Goal: Learn about a topic

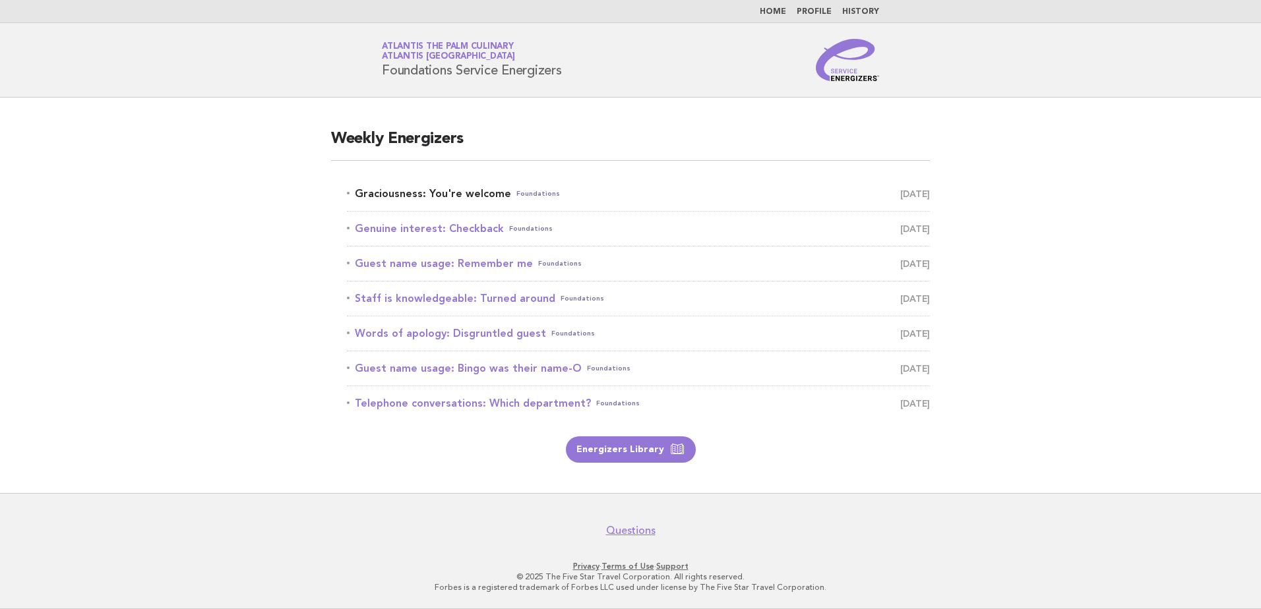
click at [496, 200] on link "Graciousness: You're welcome Foundations October 7" at bounding box center [638, 194] width 583 height 18
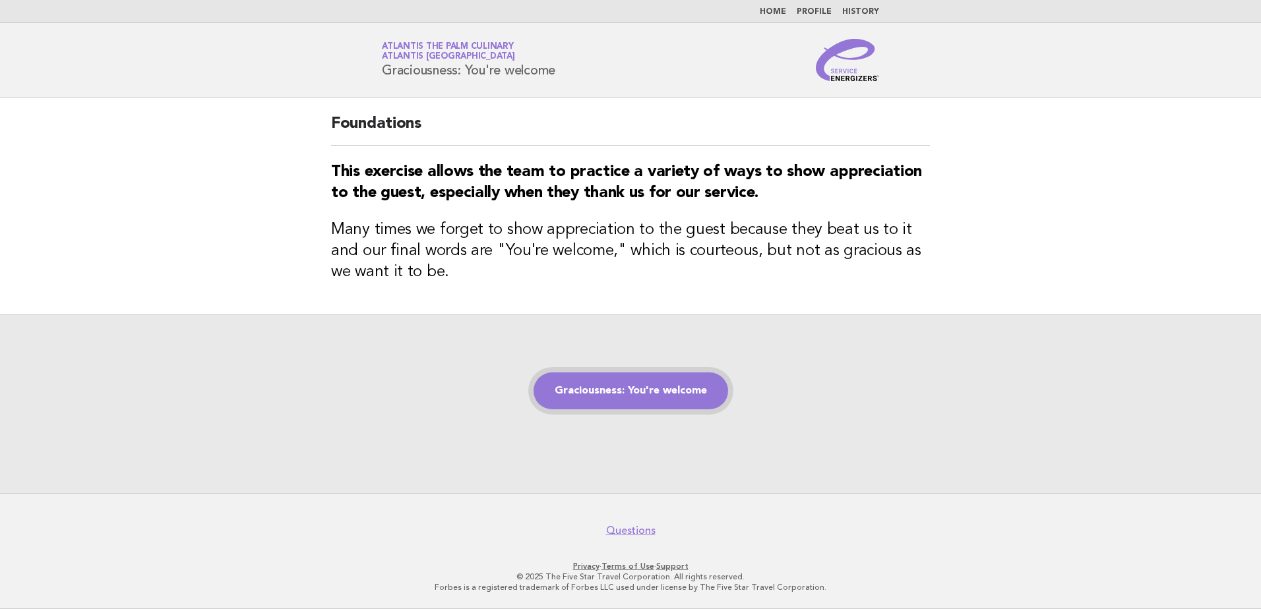
click at [682, 391] on link "Graciousness: You're welcome" at bounding box center [630, 391] width 195 height 37
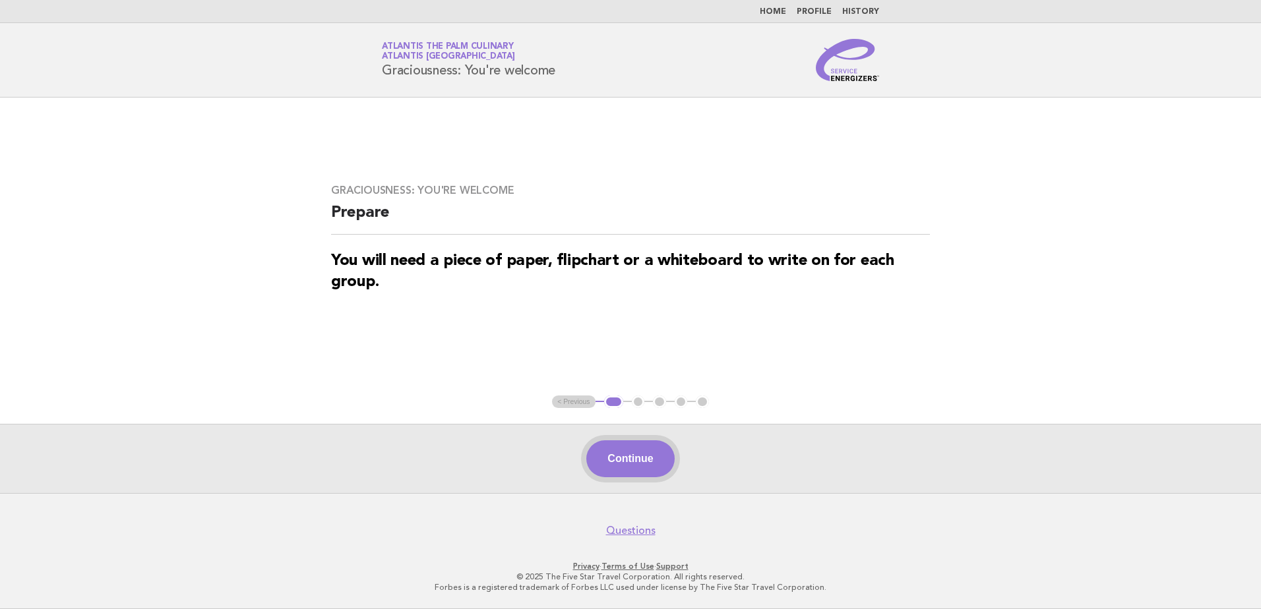
click at [640, 458] on button "Continue" at bounding box center [630, 458] width 88 height 37
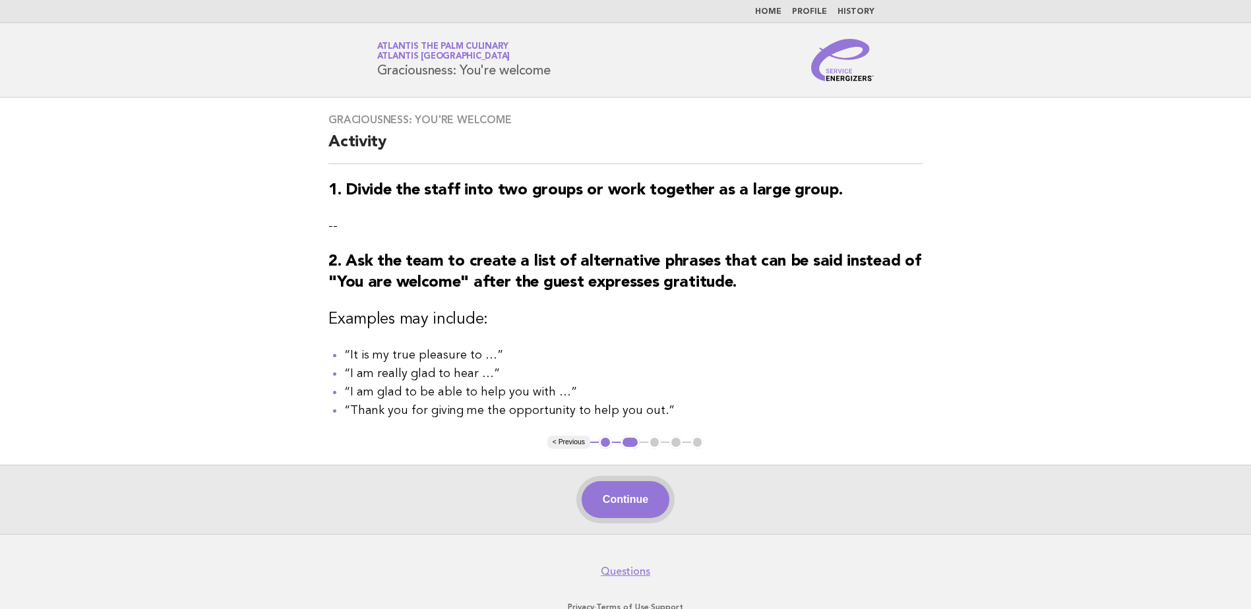
click at [645, 518] on button "Continue" at bounding box center [626, 499] width 88 height 37
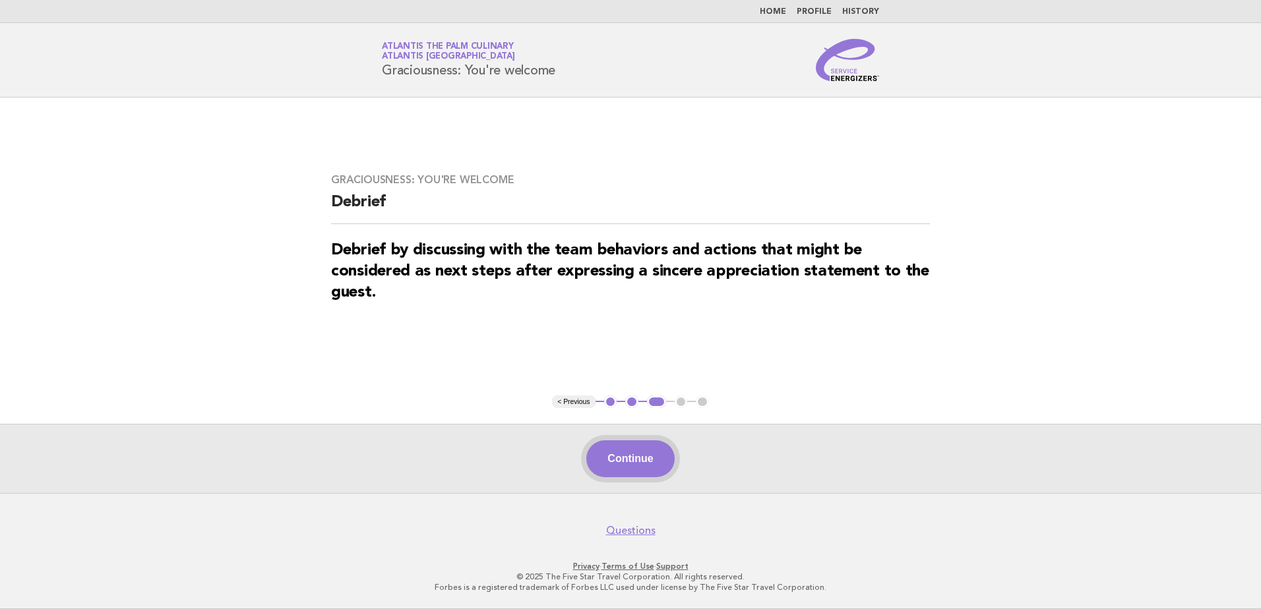
click at [641, 462] on button "Continue" at bounding box center [630, 458] width 88 height 37
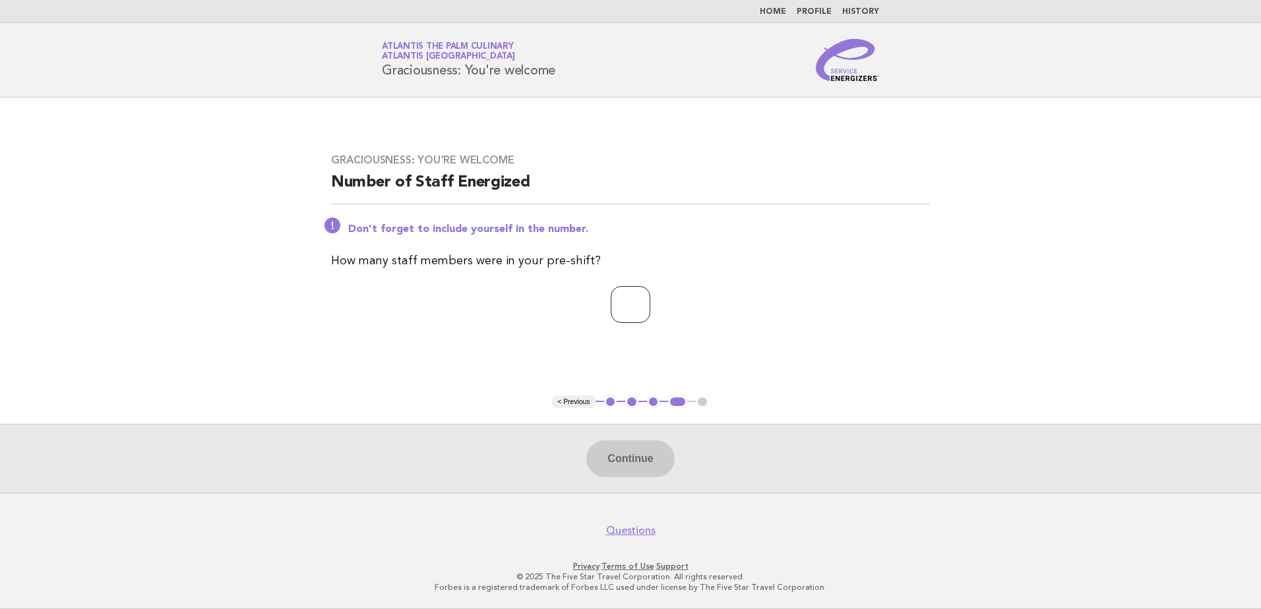
click at [611, 320] on input "number" at bounding box center [631, 304] width 40 height 37
type input "**"
click at [622, 458] on button "Continue" at bounding box center [630, 458] width 88 height 37
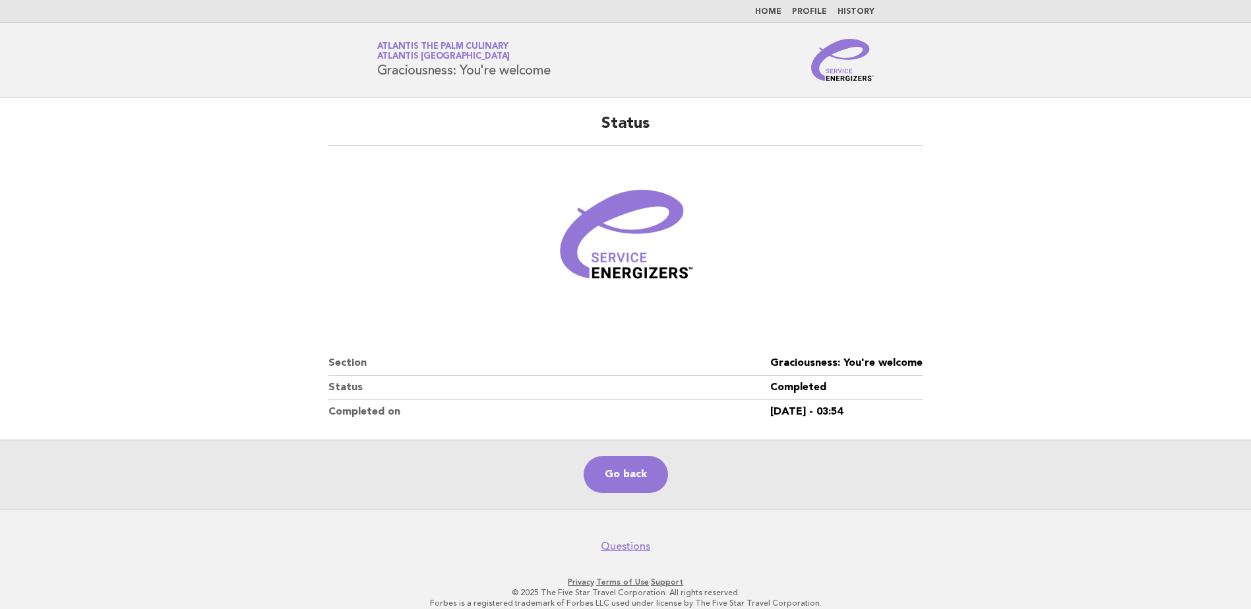
click at [776, 12] on link "Home" at bounding box center [768, 12] width 26 height 8
